Goal: Check status

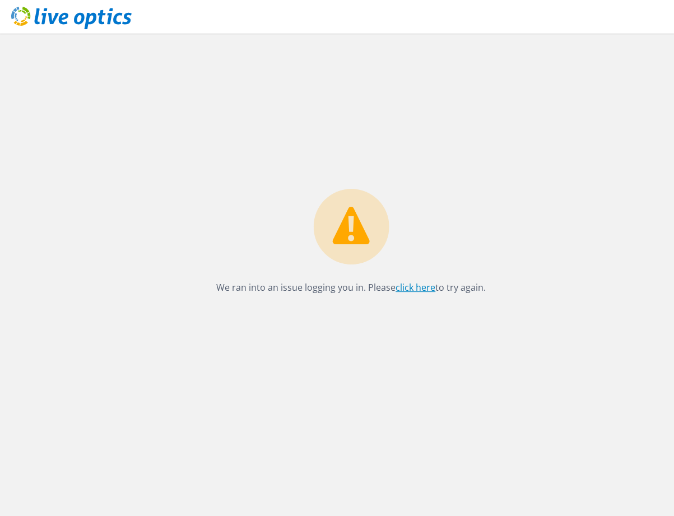
click at [422, 290] on link "click here" at bounding box center [416, 287] width 40 height 12
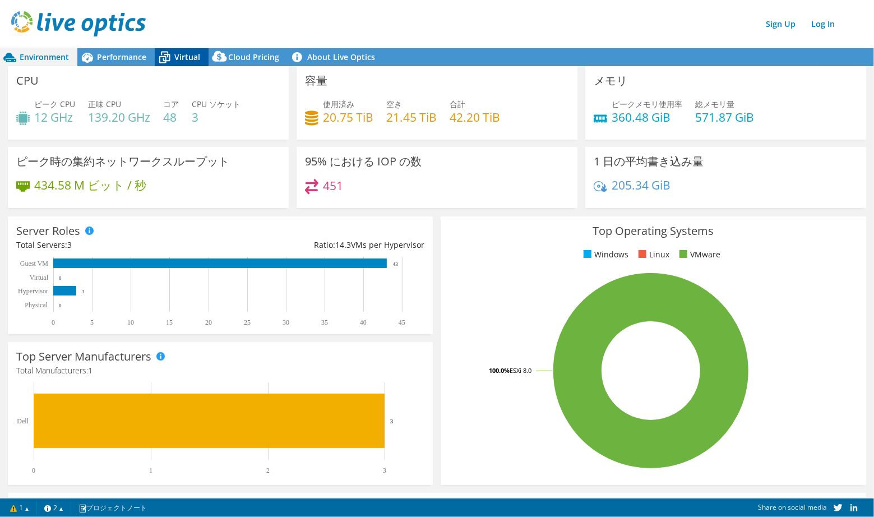
click at [187, 59] on span "Virtual" at bounding box center [187, 57] width 26 height 11
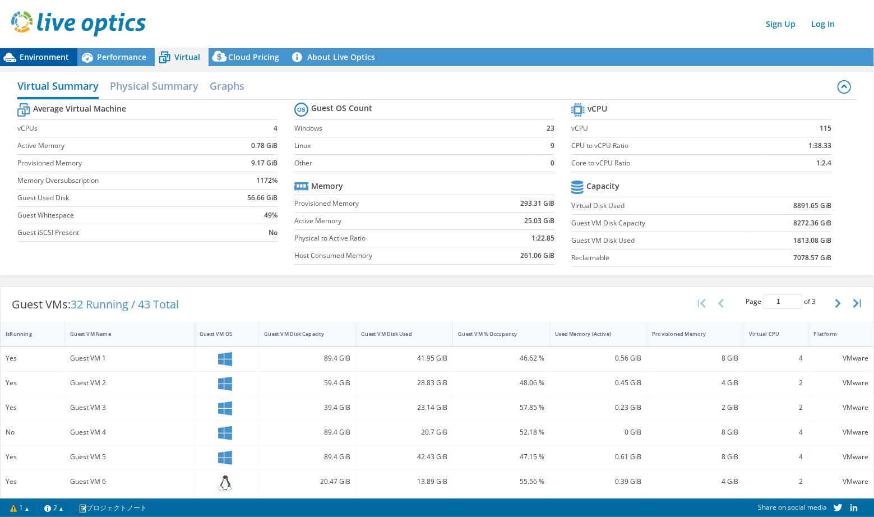
click at [45, 52] on span "Environment" at bounding box center [44, 57] width 49 height 11
